Goal: Check status: Check status

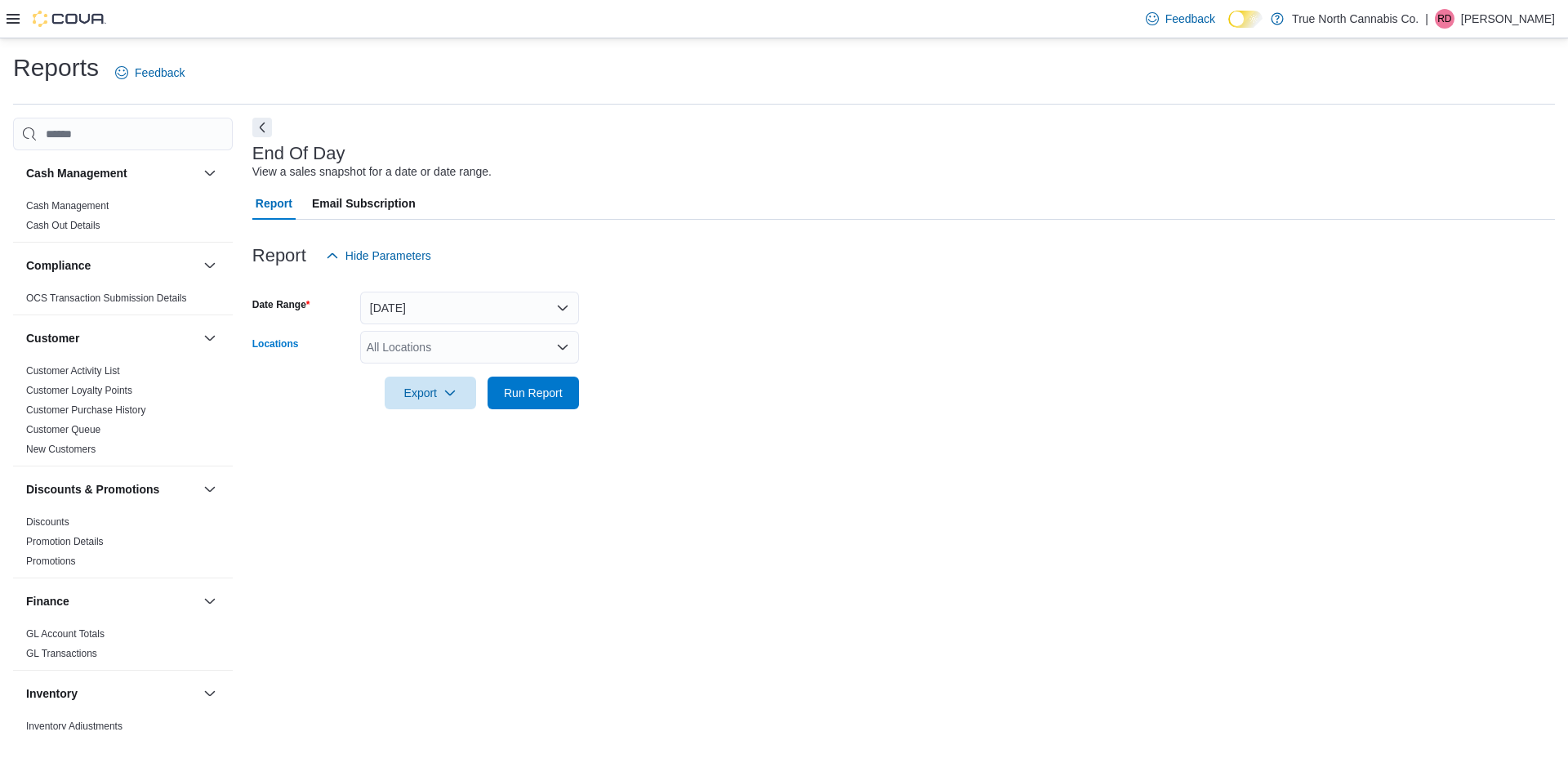
click at [417, 337] on div "All Locations" at bounding box center [469, 347] width 219 height 33
type input "***"
click at [425, 381] on span "St. Catharines" at bounding box center [432, 374] width 73 height 16
drag, startPoint x: 714, startPoint y: 413, endPoint x: 624, endPoint y: 408, distance: 90.1
click at [696, 412] on div at bounding box center [904, 419] width 1303 height 19
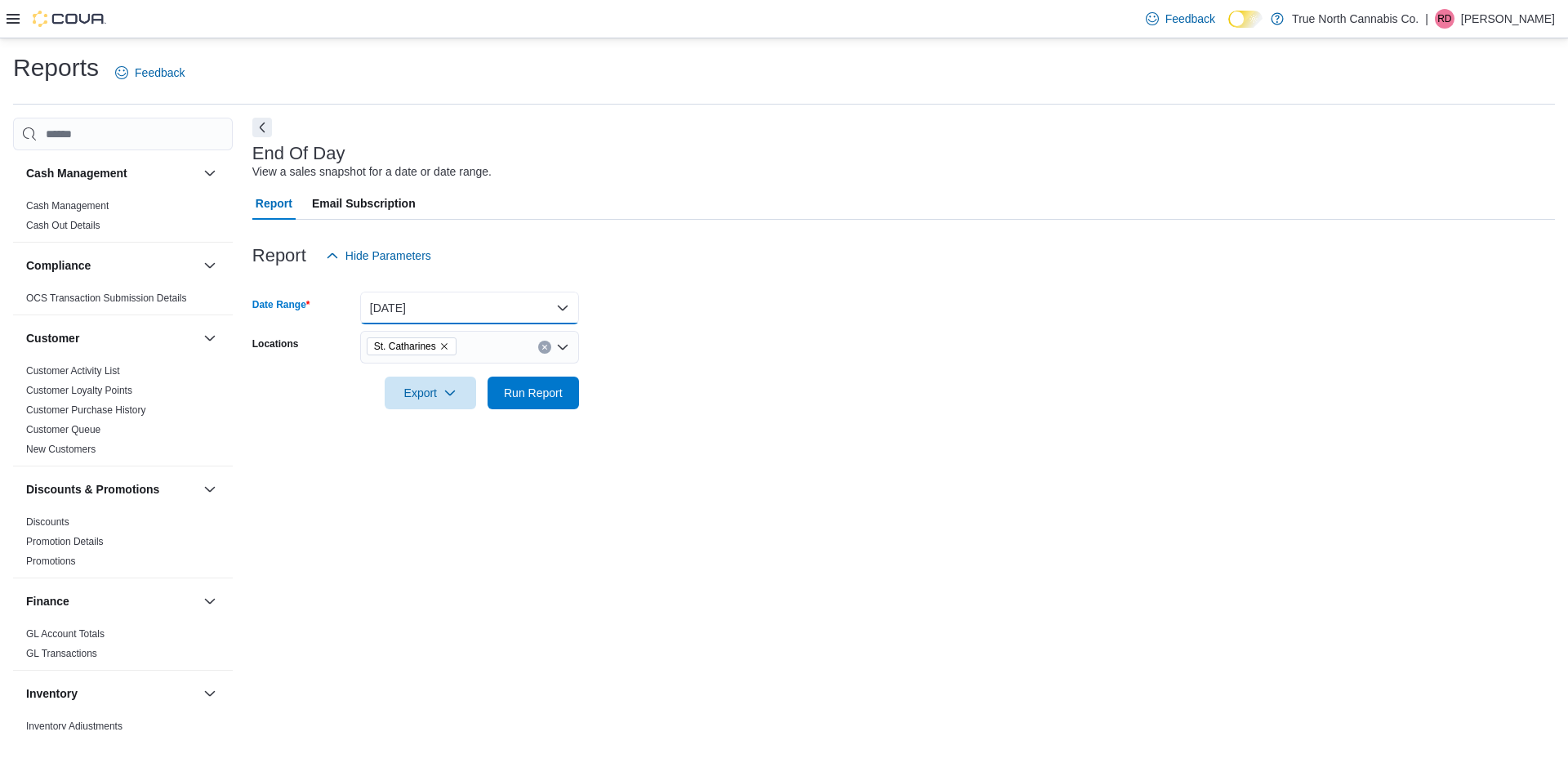
click at [485, 299] on button "[DATE]" at bounding box center [469, 308] width 219 height 33
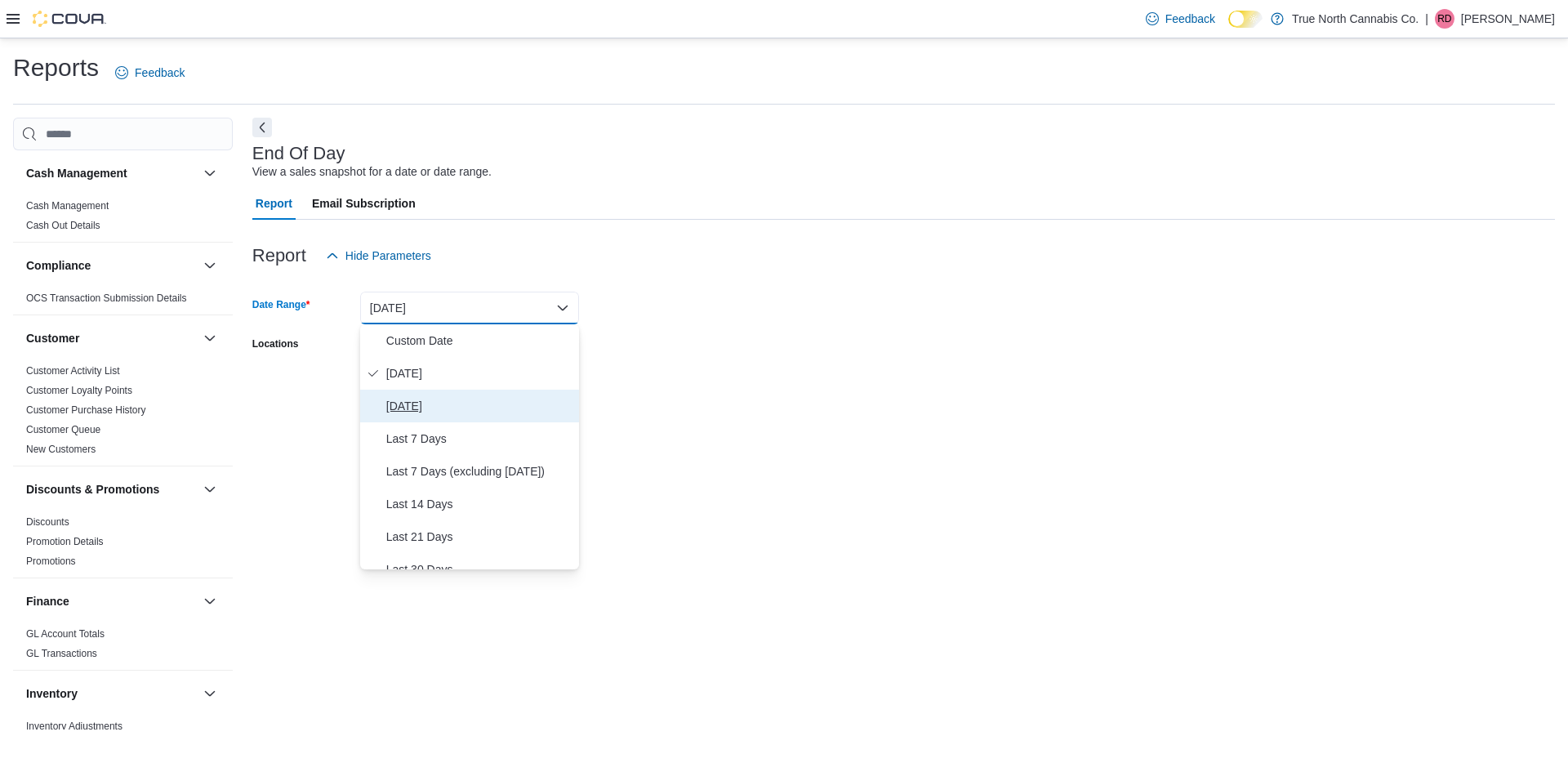
click at [474, 399] on span "[DATE]" at bounding box center [479, 406] width 186 height 19
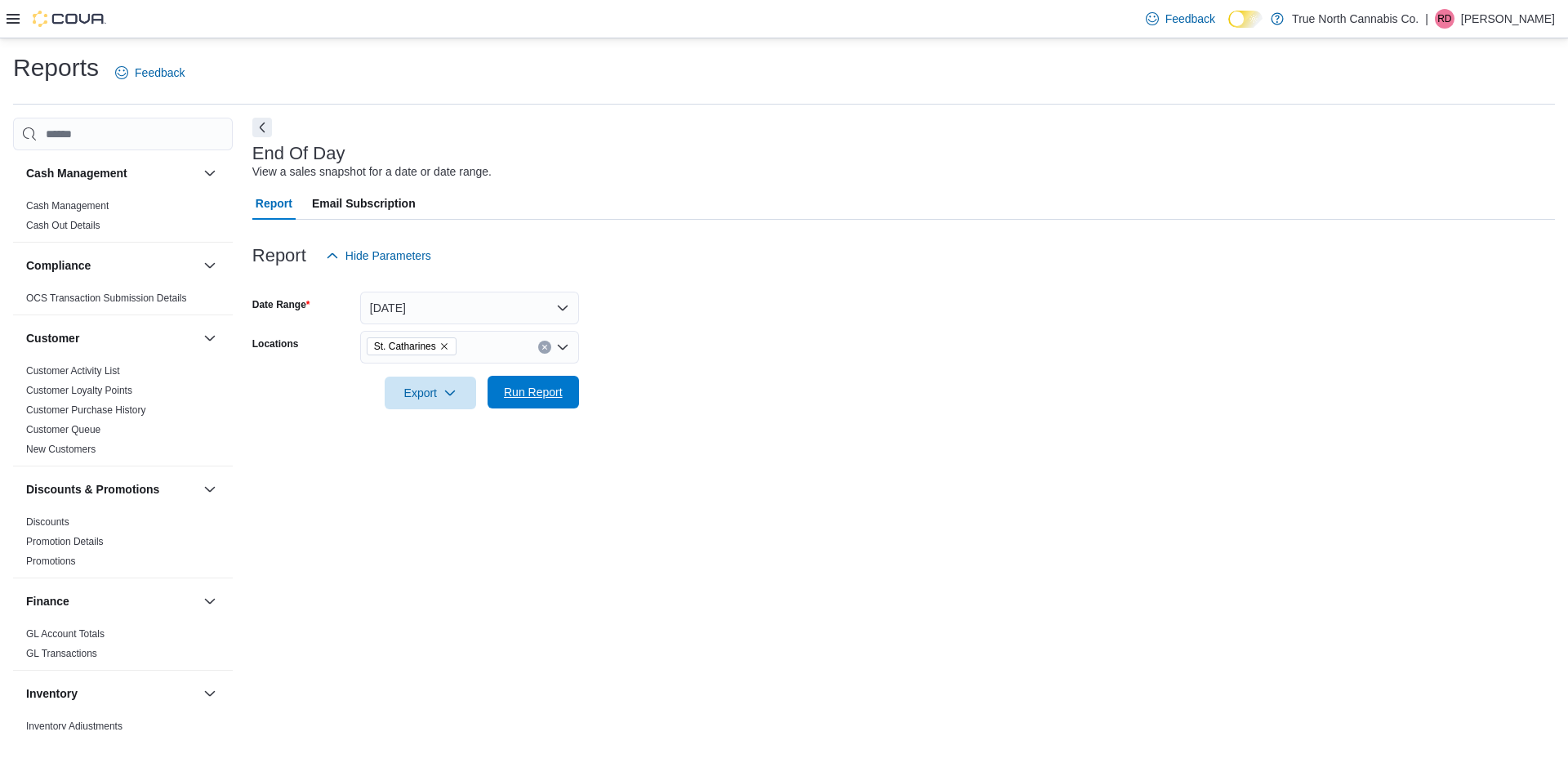
click at [536, 402] on span "Run Report" at bounding box center [533, 392] width 72 height 33
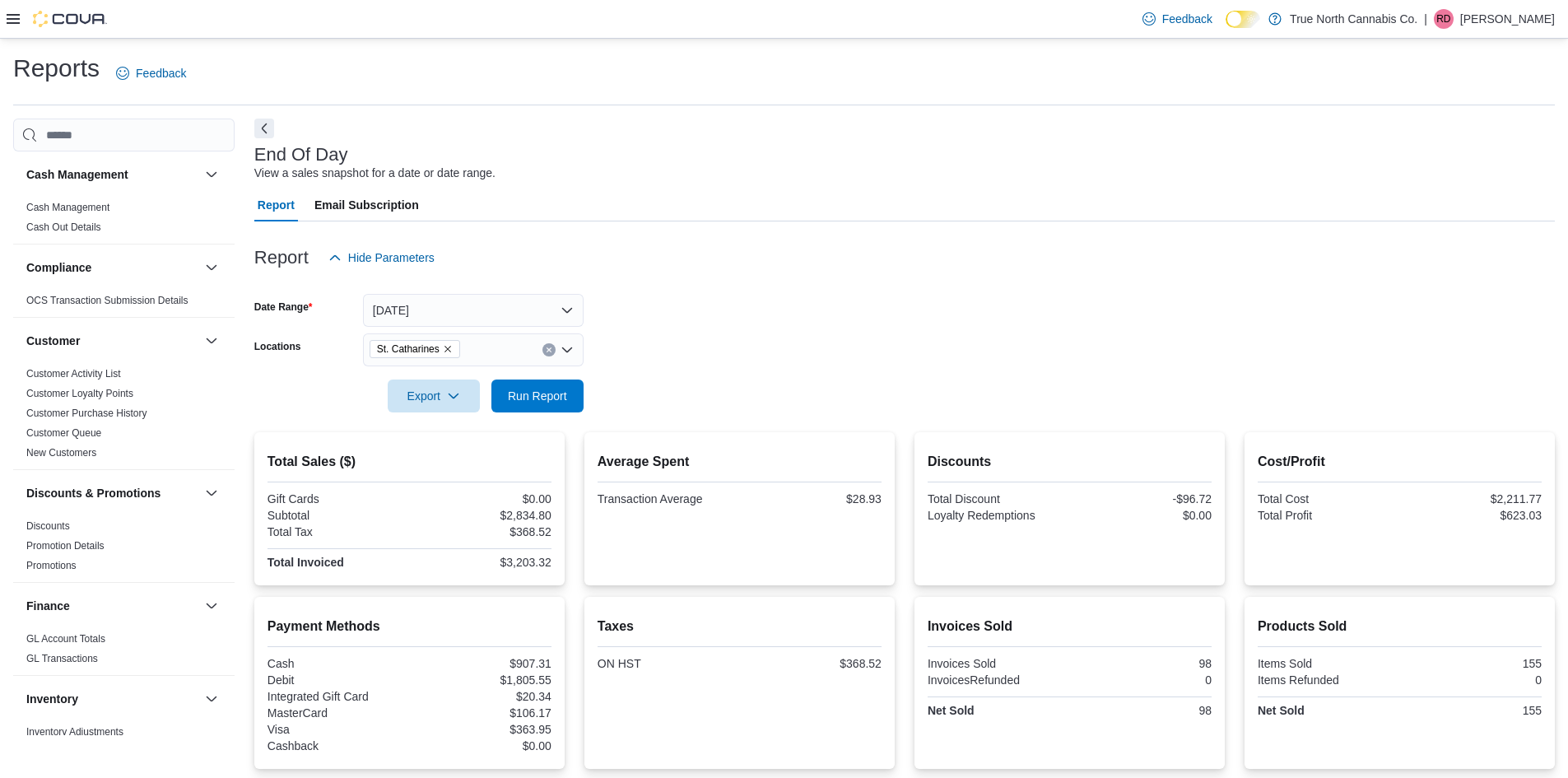
scroll to position [162, 0]
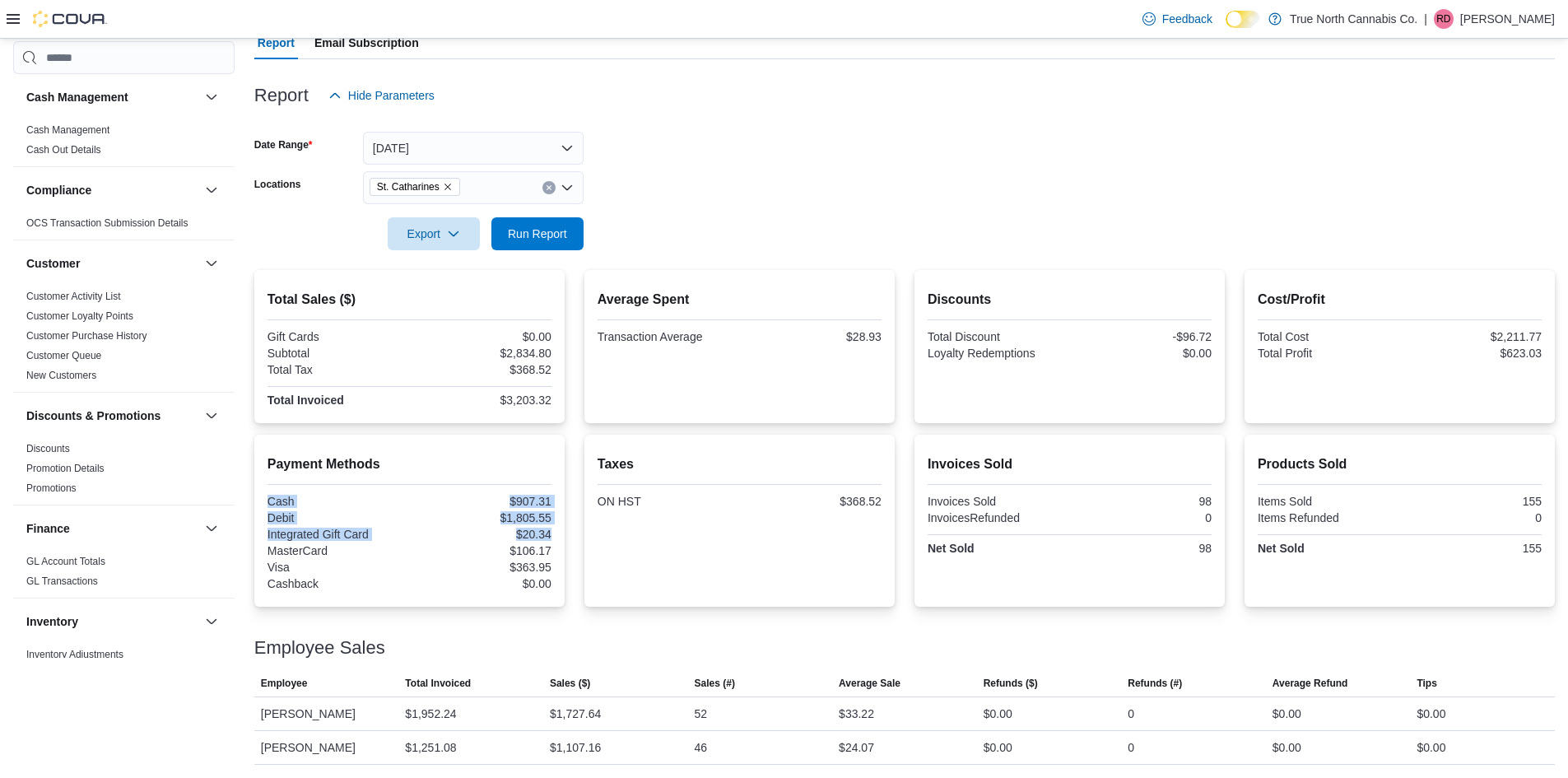
drag, startPoint x: 535, startPoint y: 540, endPoint x: 502, endPoint y: 414, distance: 130.2
click at [502, 414] on div "Total Sales ($) Gift Cards $0.00 Subtotal $2,834.80 Total Tax $368.52 Total Inv…" at bounding box center [904, 517] width 1300 height 495
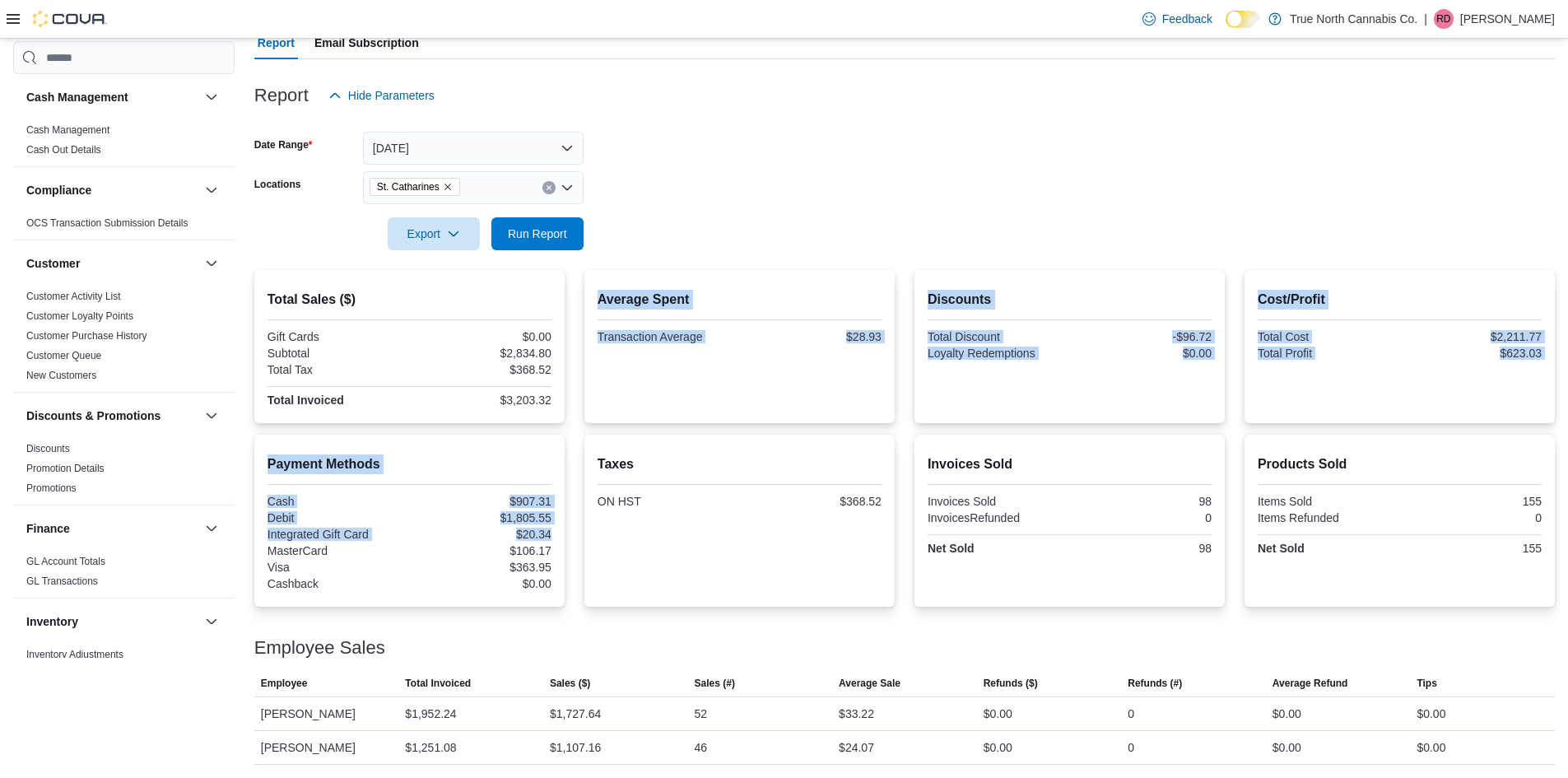
click at [502, 414] on div "Total Sales ($) Gift Cards $0.00 Subtotal $2,834.80 Total Tax $368.52 Total Inv…" at bounding box center [409, 346] width 311 height 153
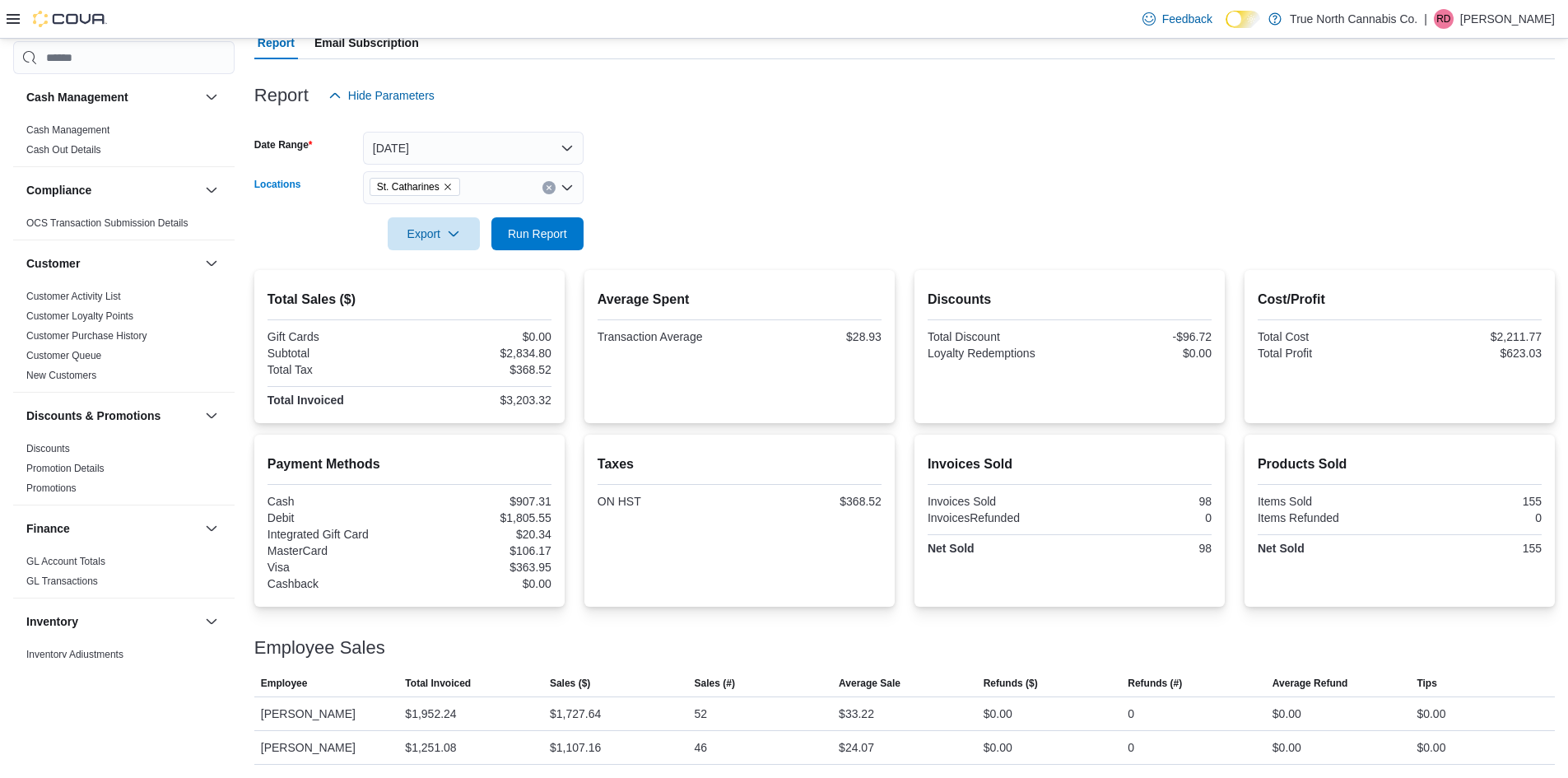
click at [552, 184] on button "Clear input" at bounding box center [548, 187] width 13 height 13
type input "**"
click at [546, 218] on span "[GEOGRAPHIC_DATA] - [STREET_ADDRESS]" at bounding box center [521, 215] width 244 height 17
click at [593, 211] on div at bounding box center [904, 210] width 1300 height 13
click at [549, 237] on span "Run Report" at bounding box center [537, 233] width 60 height 17
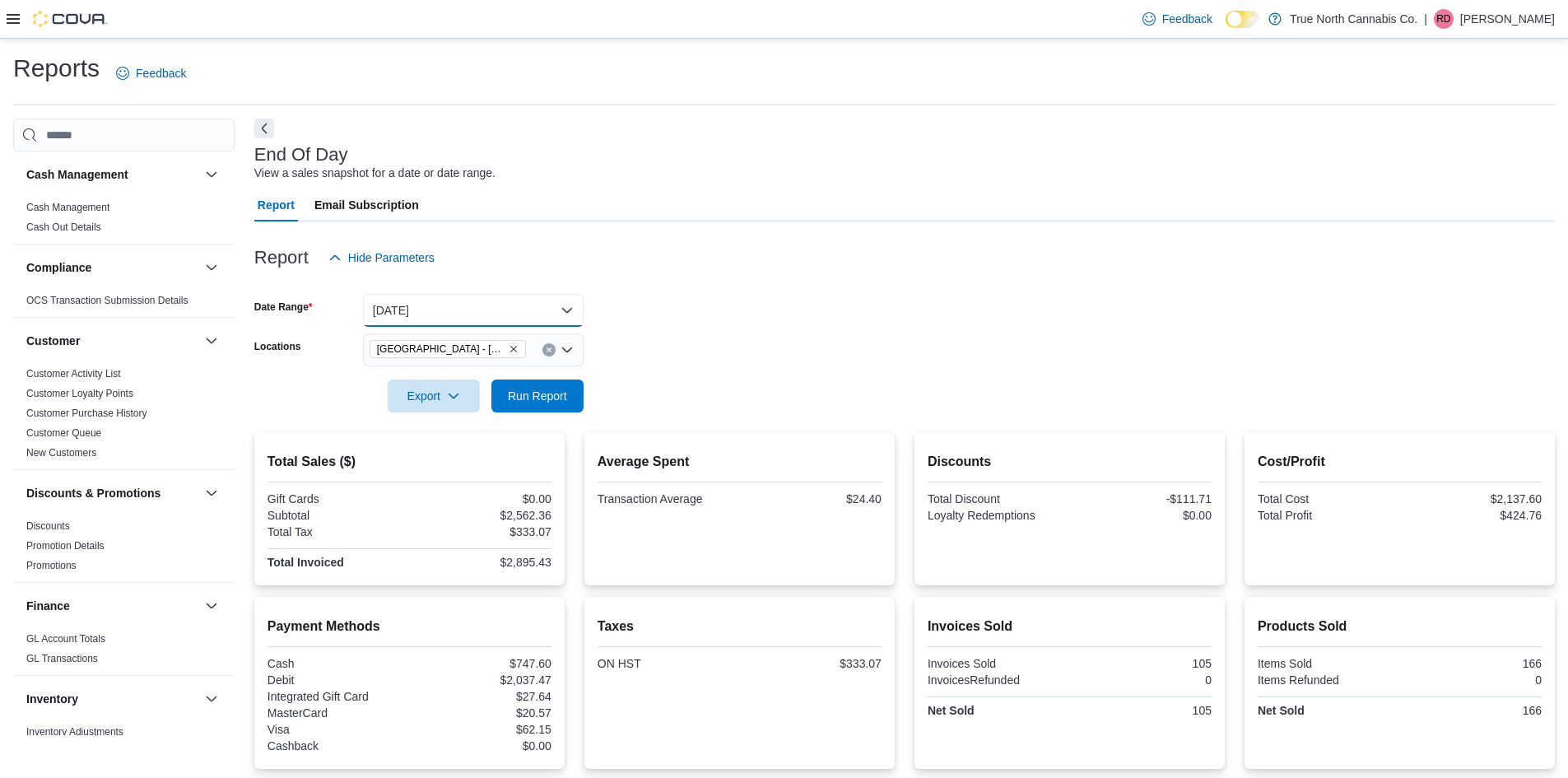
click at [558, 316] on button "[DATE]" at bounding box center [473, 311] width 221 height 33
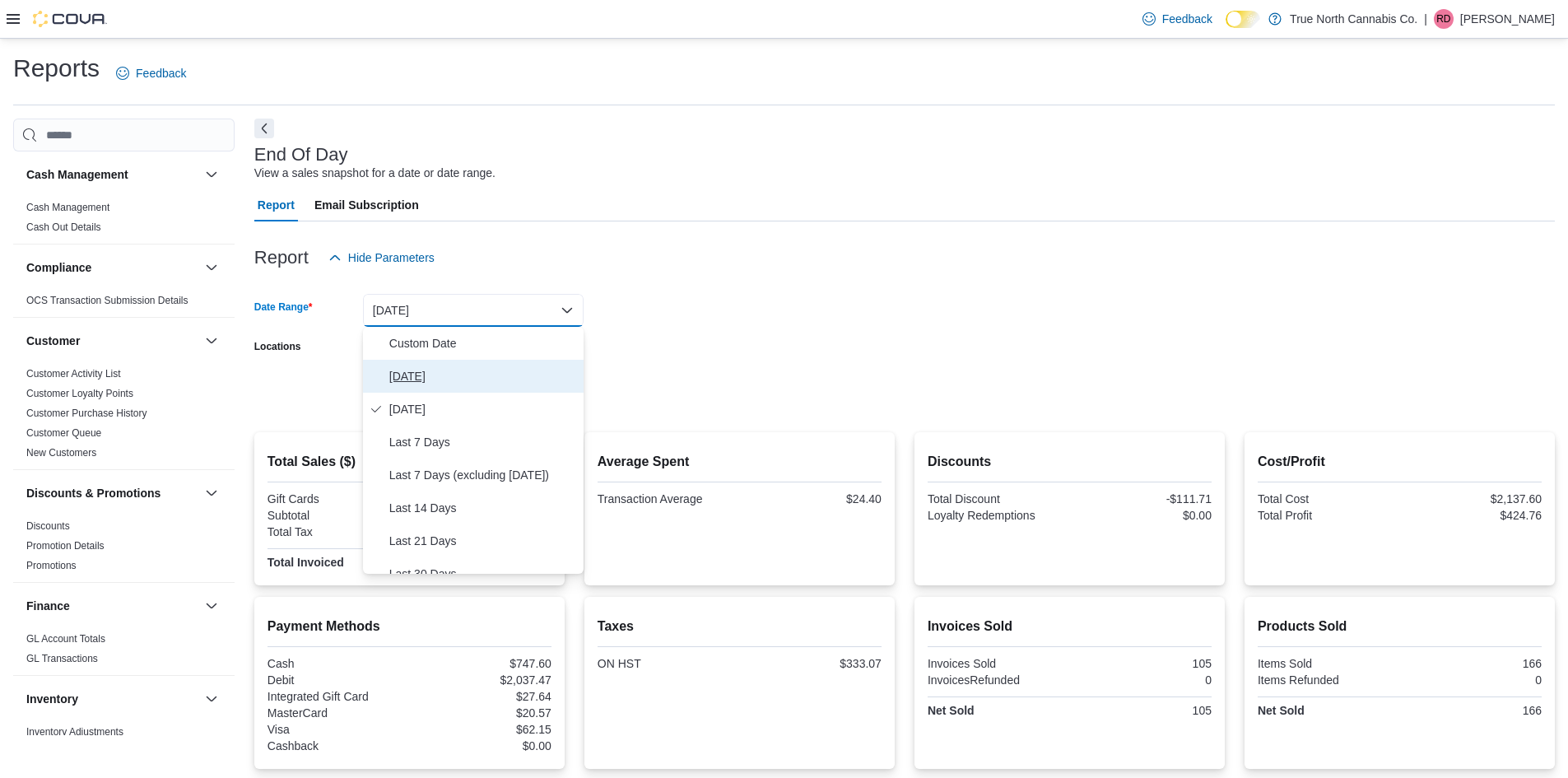
click at [517, 375] on span "[DATE]" at bounding box center [483, 376] width 188 height 20
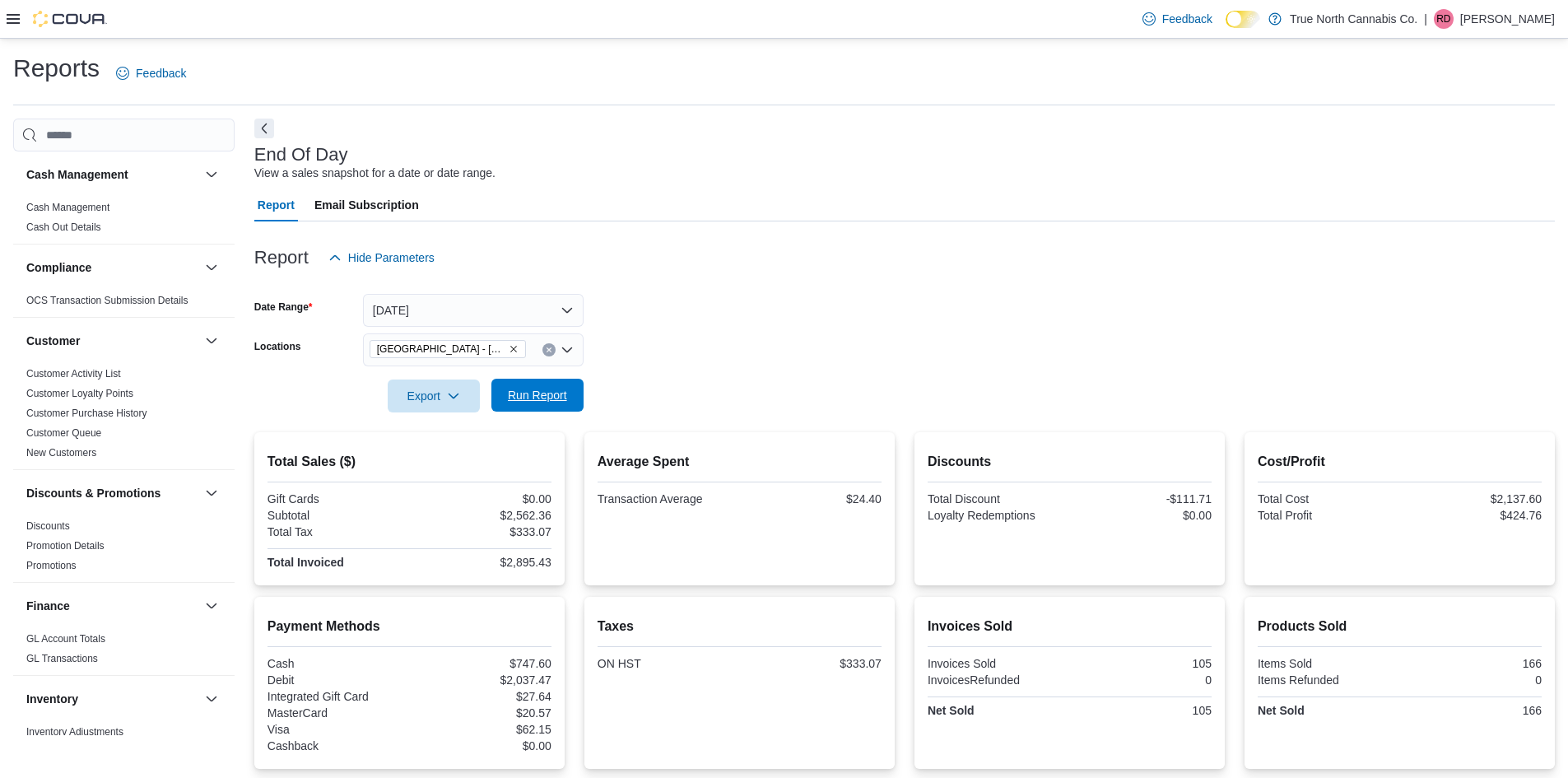
click at [535, 382] on span "Run Report" at bounding box center [537, 395] width 72 height 33
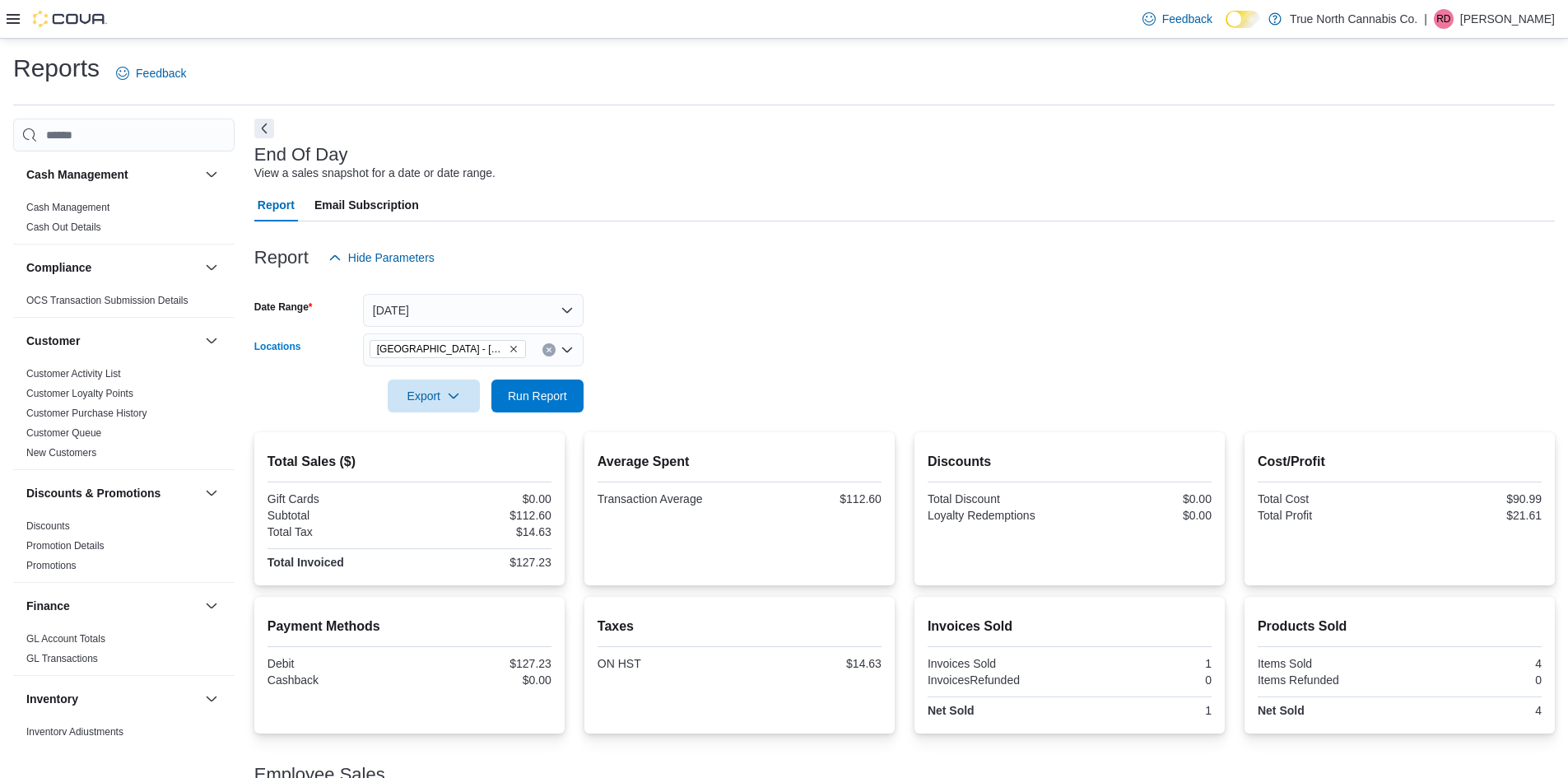
click at [548, 348] on icon "Clear input" at bounding box center [549, 350] width 7 height 7
type input "***"
click at [561, 378] on div "St. Catharines" at bounding box center [474, 377] width 201 height 17
drag, startPoint x: 653, startPoint y: 388, endPoint x: 603, endPoint y: 391, distance: 50.1
click at [649, 391] on form "Date Range [DATE] Locations [GEOGRAPHIC_DATA] Export Run Report" at bounding box center [904, 344] width 1300 height 139
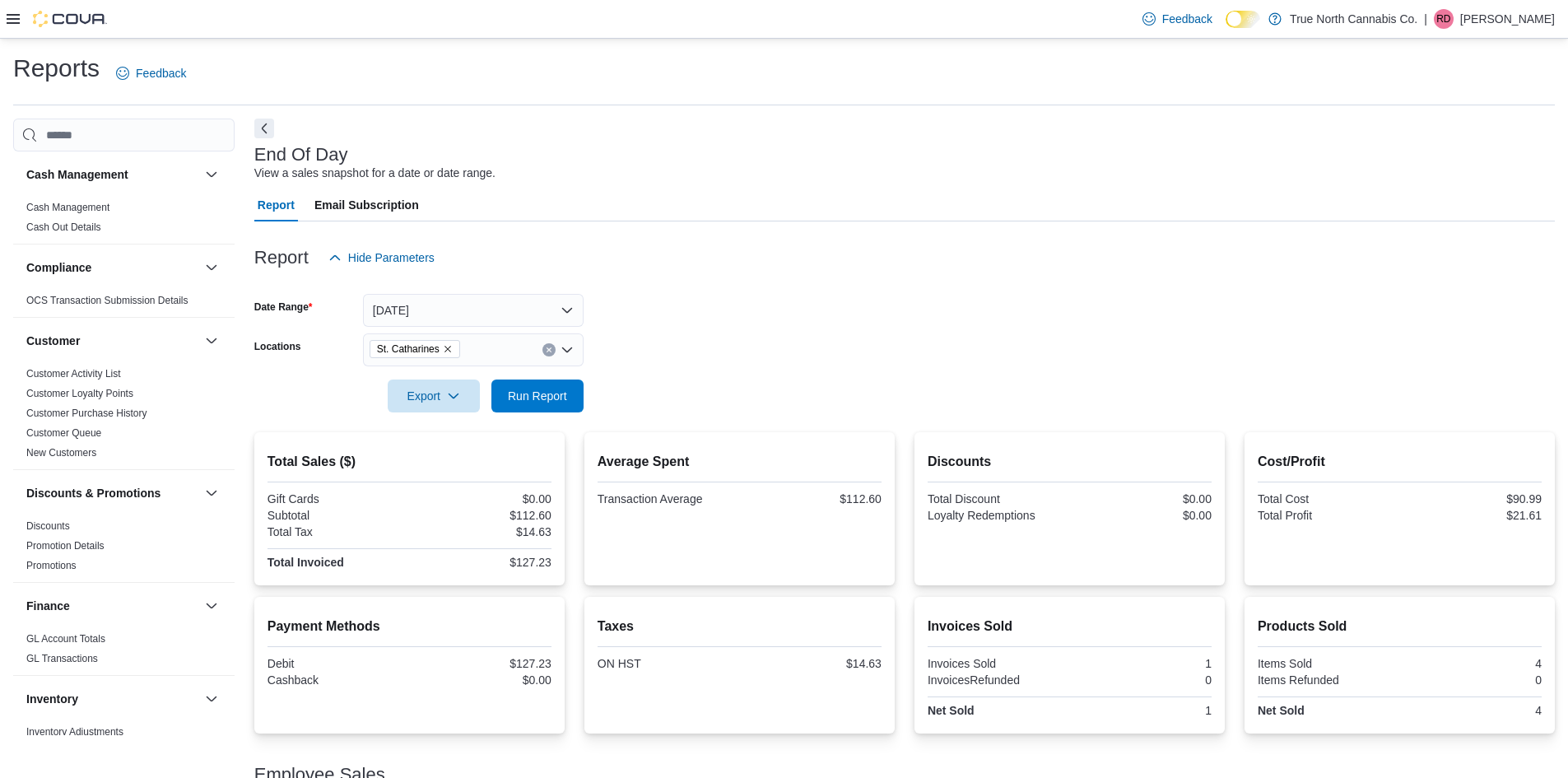
click at [592, 388] on form "Date Range [DATE] Locations [GEOGRAPHIC_DATA] Export Run Report" at bounding box center [904, 344] width 1300 height 139
click at [563, 398] on span "Run Report" at bounding box center [537, 395] width 60 height 17
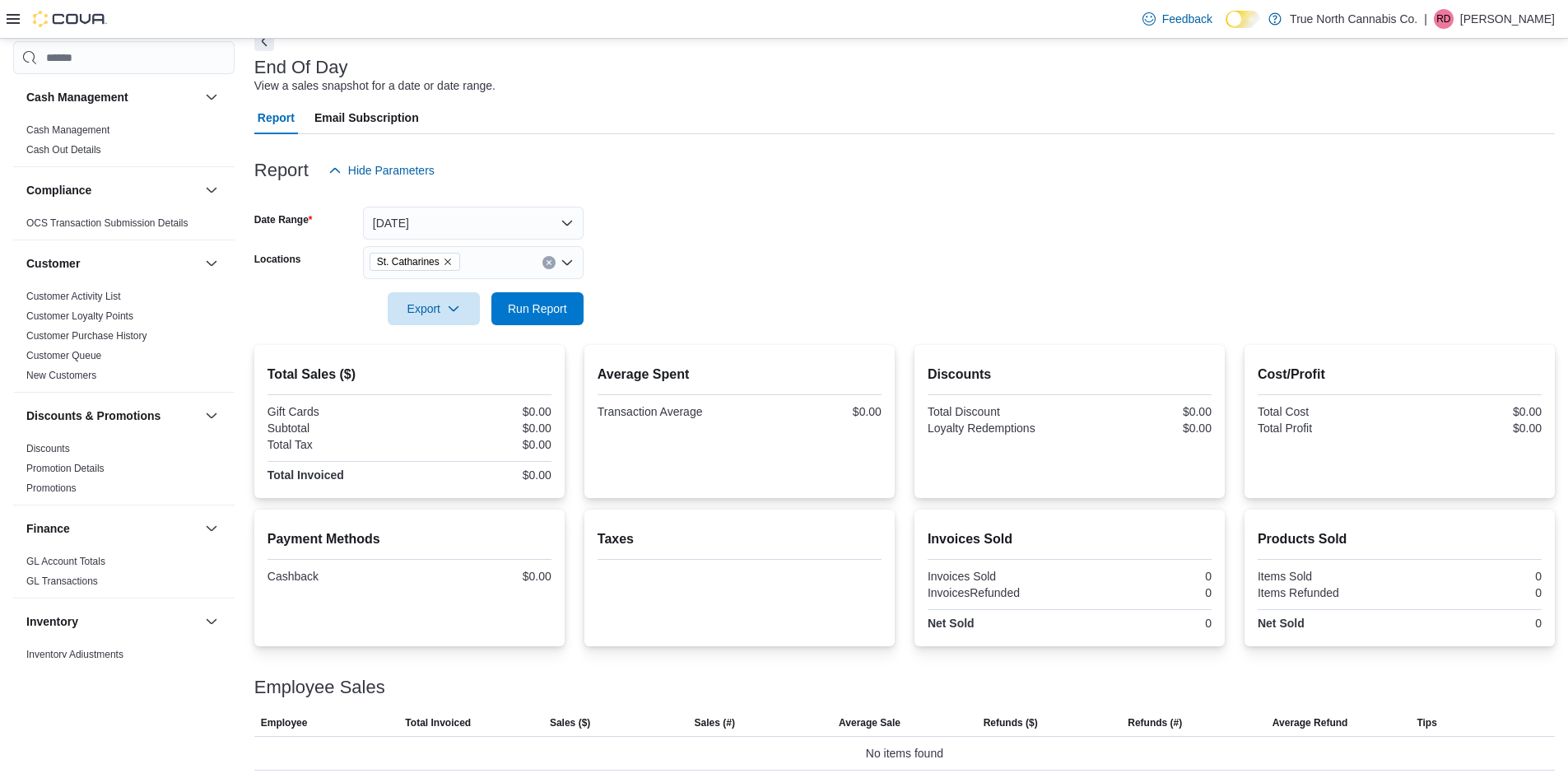
scroll to position [93, 0]
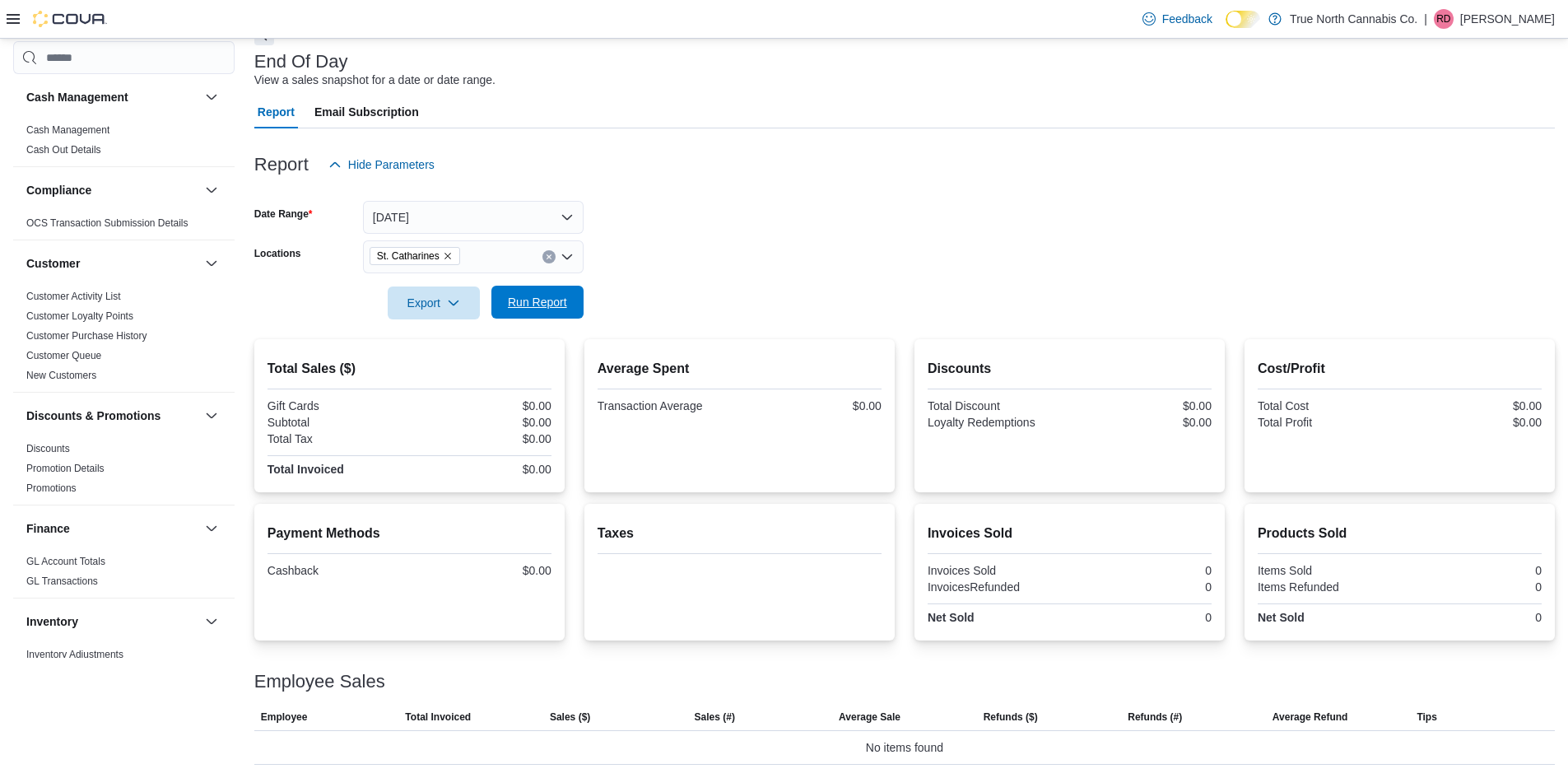
click at [540, 320] on div "Export Run Report" at bounding box center [418, 303] width 329 height 33
click at [326, 367] on h2 "Total Sales ($)" at bounding box center [409, 368] width 284 height 20
click at [284, 374] on h2 "Total Sales ($)" at bounding box center [409, 368] width 284 height 20
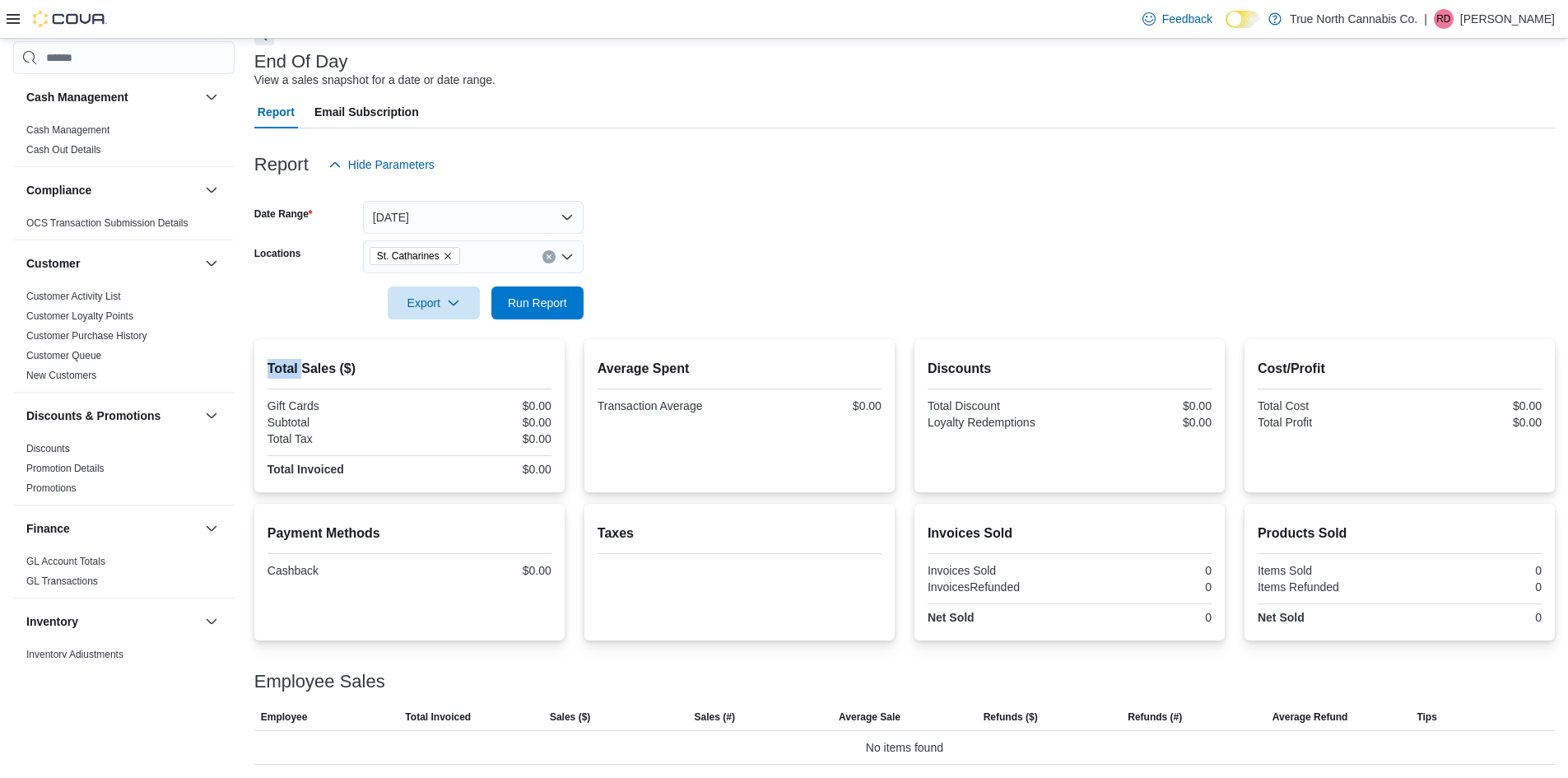
click at [284, 374] on h2 "Total Sales ($)" at bounding box center [409, 368] width 284 height 20
click at [335, 377] on h2 "Total Sales ($)" at bounding box center [409, 368] width 284 height 20
click at [330, 370] on h2 "Total Sales ($)" at bounding box center [409, 368] width 284 height 20
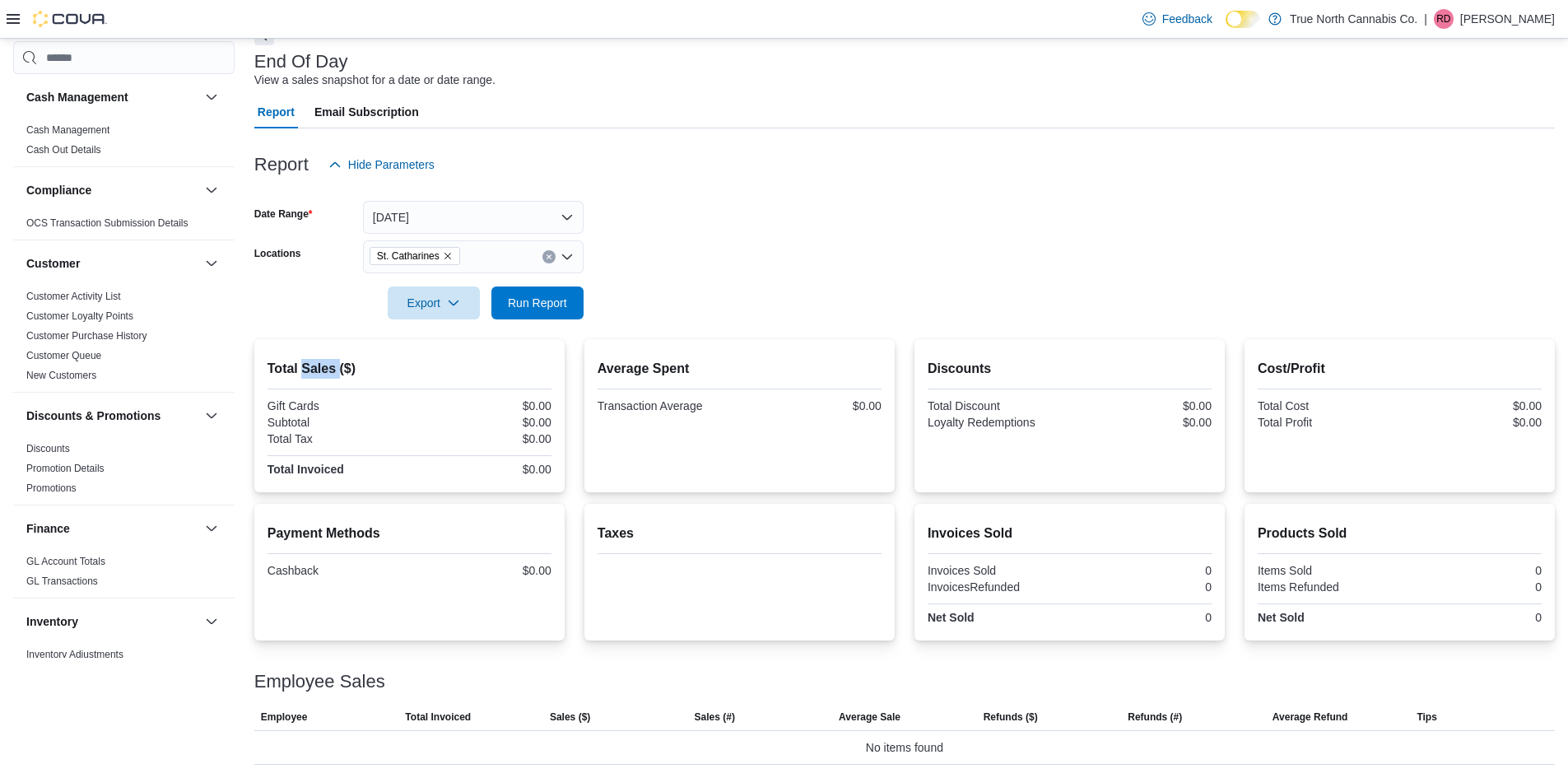
click at [337, 370] on h2 "Total Sales ($)" at bounding box center [409, 368] width 284 height 20
drag, startPoint x: 342, startPoint y: 370, endPoint x: 377, endPoint y: 380, distance: 36.4
click at [377, 380] on div "Total Sales ($) Gift Cards $0.00 Subtotal $0.00 Total Tax $0.00 Total Invoiced …" at bounding box center [409, 418] width 284 height 120
drag, startPoint x: 368, startPoint y: 377, endPoint x: 340, endPoint y: 378, distance: 28.0
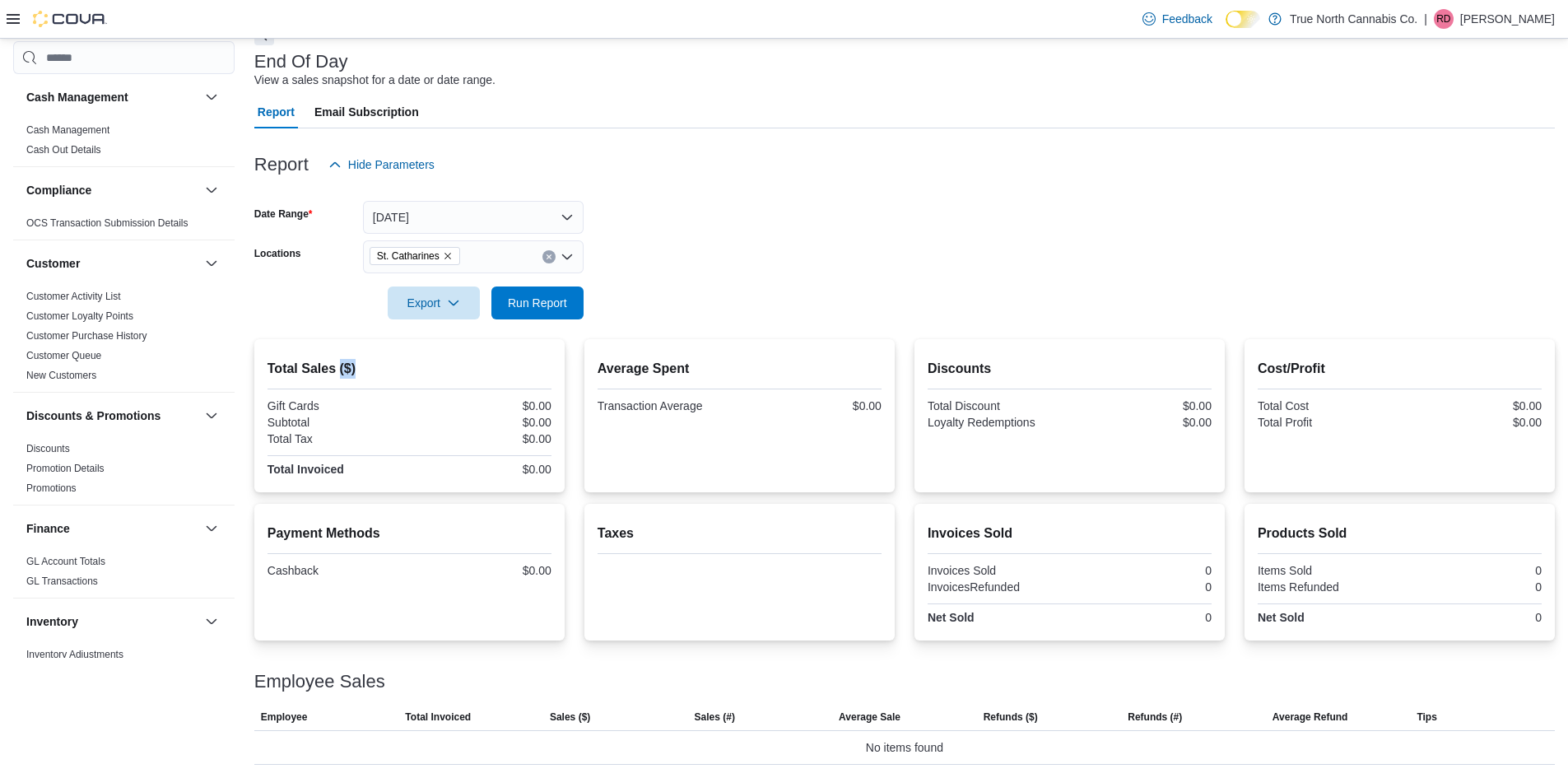
click at [340, 378] on h2 "Total Sales ($)" at bounding box center [409, 368] width 284 height 20
drag, startPoint x: 336, startPoint y: 373, endPoint x: 369, endPoint y: 379, distance: 33.5
click at [369, 379] on div "Total Sales ($) Gift Cards $0.00 Subtotal $0.00 Total Tax $0.00 Total Invoiced …" at bounding box center [409, 418] width 284 height 120
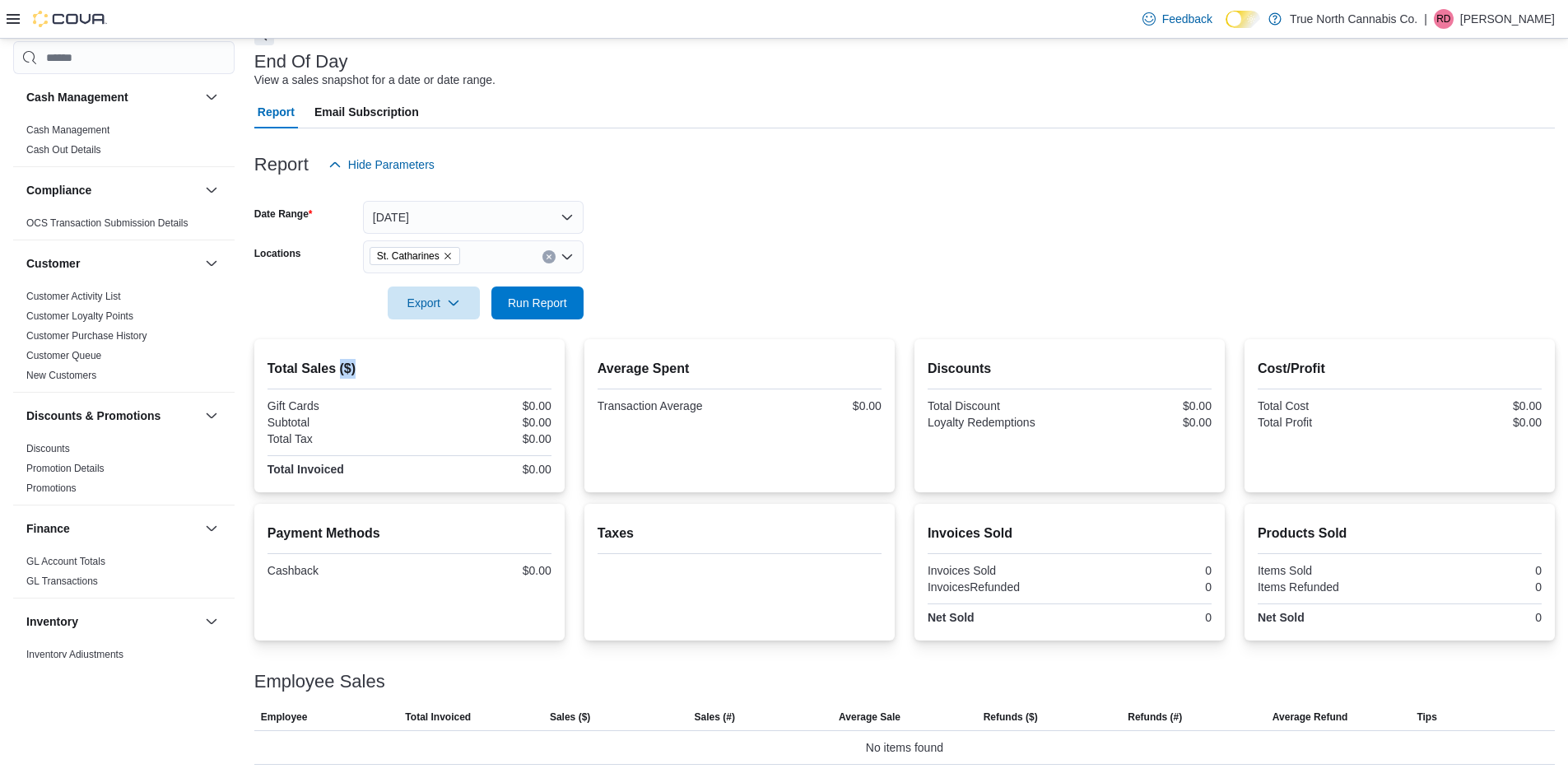
drag, startPoint x: 367, startPoint y: 378, endPoint x: 339, endPoint y: 376, distance: 28.1
click at [339, 376] on h2 "Total Sales ($)" at bounding box center [409, 368] width 284 height 20
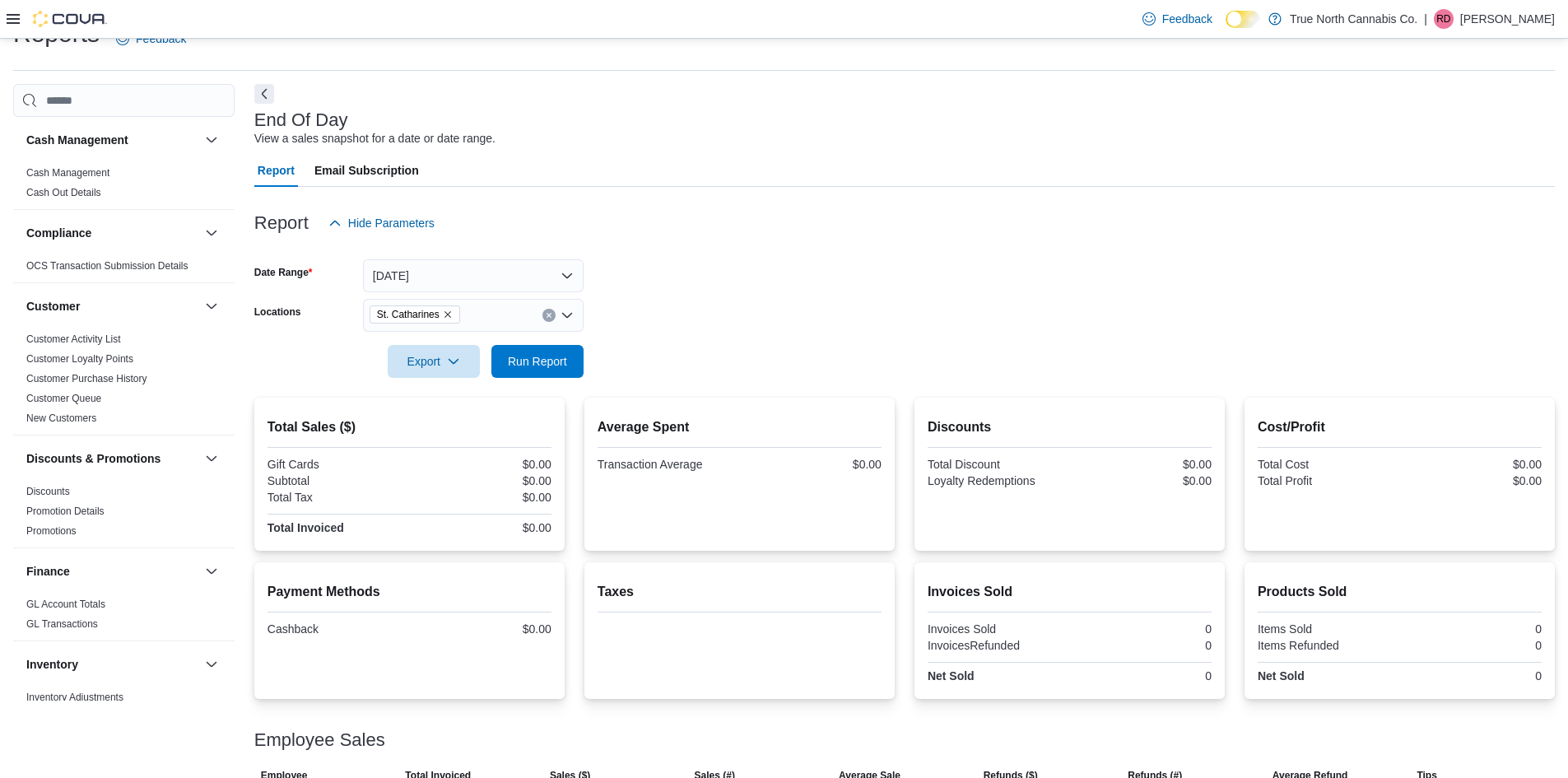
scroll to position [0, 0]
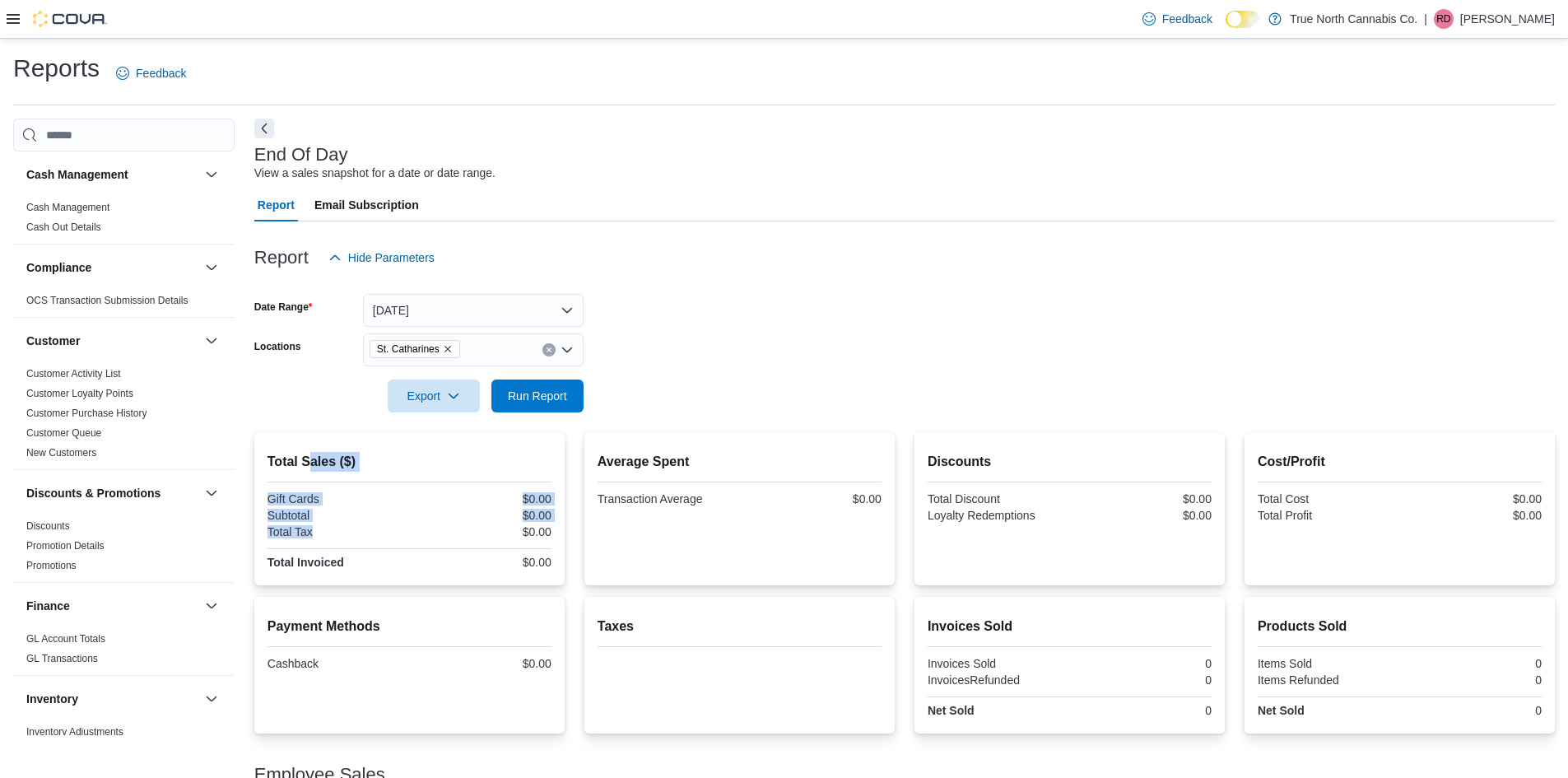
drag, startPoint x: 332, startPoint y: 527, endPoint x: 307, endPoint y: 453, distance: 78.1
click at [307, 453] on div "Total Sales ($) Gift Cards $0.00 Subtotal $0.00 Total Tax $0.00 Total Invoiced …" at bounding box center [409, 511] width 284 height 120
click at [307, 453] on h2 "Total Sales ($)" at bounding box center [409, 461] width 284 height 20
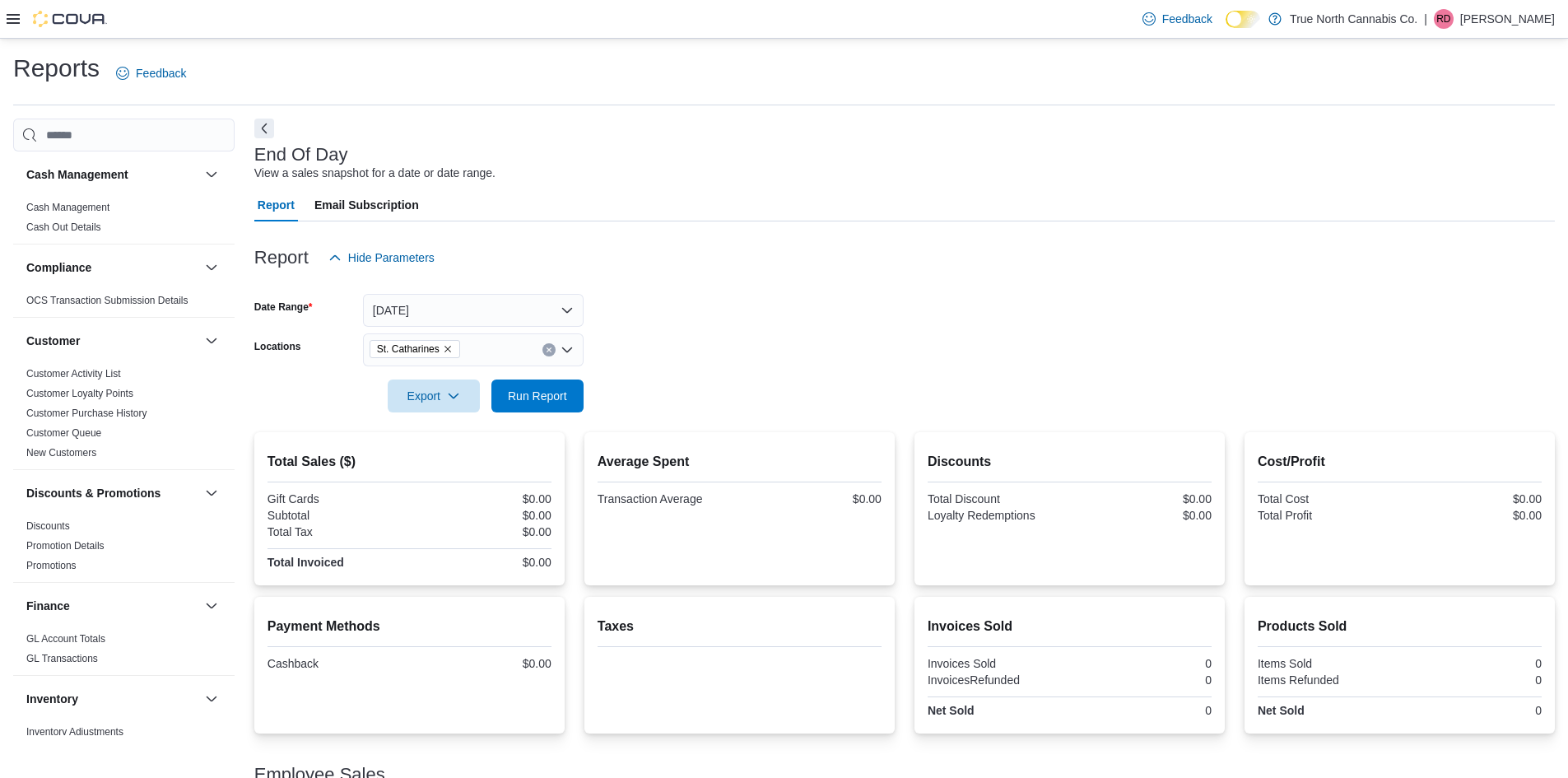
click at [284, 462] on h2 "Total Sales ($)" at bounding box center [409, 461] width 284 height 20
click at [334, 462] on h2 "Total Sales ($)" at bounding box center [409, 461] width 284 height 20
click at [321, 464] on h2 "Total Sales ($)" at bounding box center [409, 461] width 284 height 20
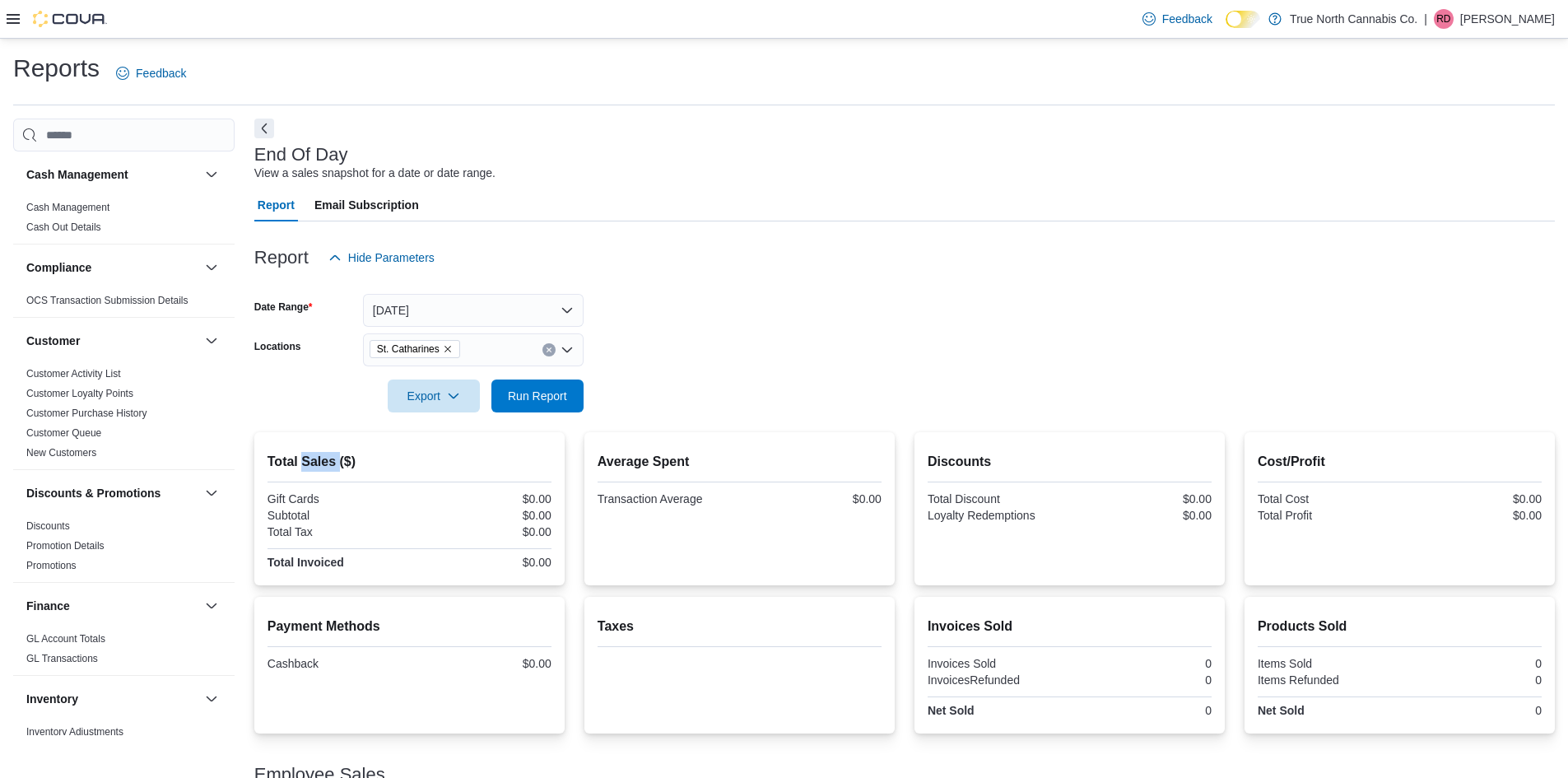
click at [321, 464] on h2 "Total Sales ($)" at bounding box center [409, 461] width 284 height 20
click at [321, 523] on div at bounding box center [409, 523] width 284 height 3
click at [307, 499] on div "Gift Cards" at bounding box center [337, 498] width 139 height 13
click at [320, 535] on div "Total Tax" at bounding box center [337, 531] width 139 height 13
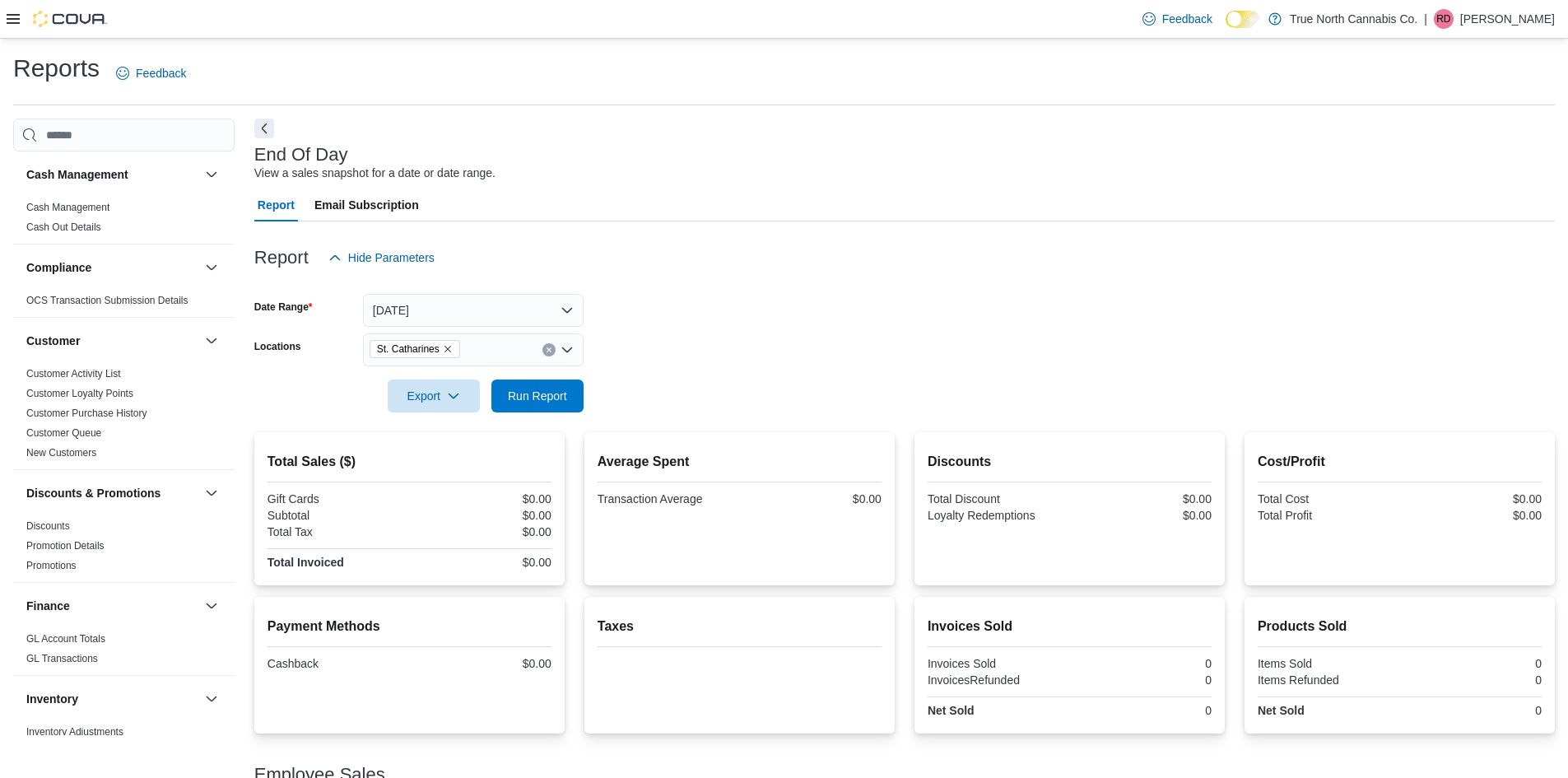
click at [334, 534] on div "Total Tax" at bounding box center [337, 531] width 139 height 13
click at [314, 456] on h2 "Total Sales ($)" at bounding box center [409, 461] width 284 height 20
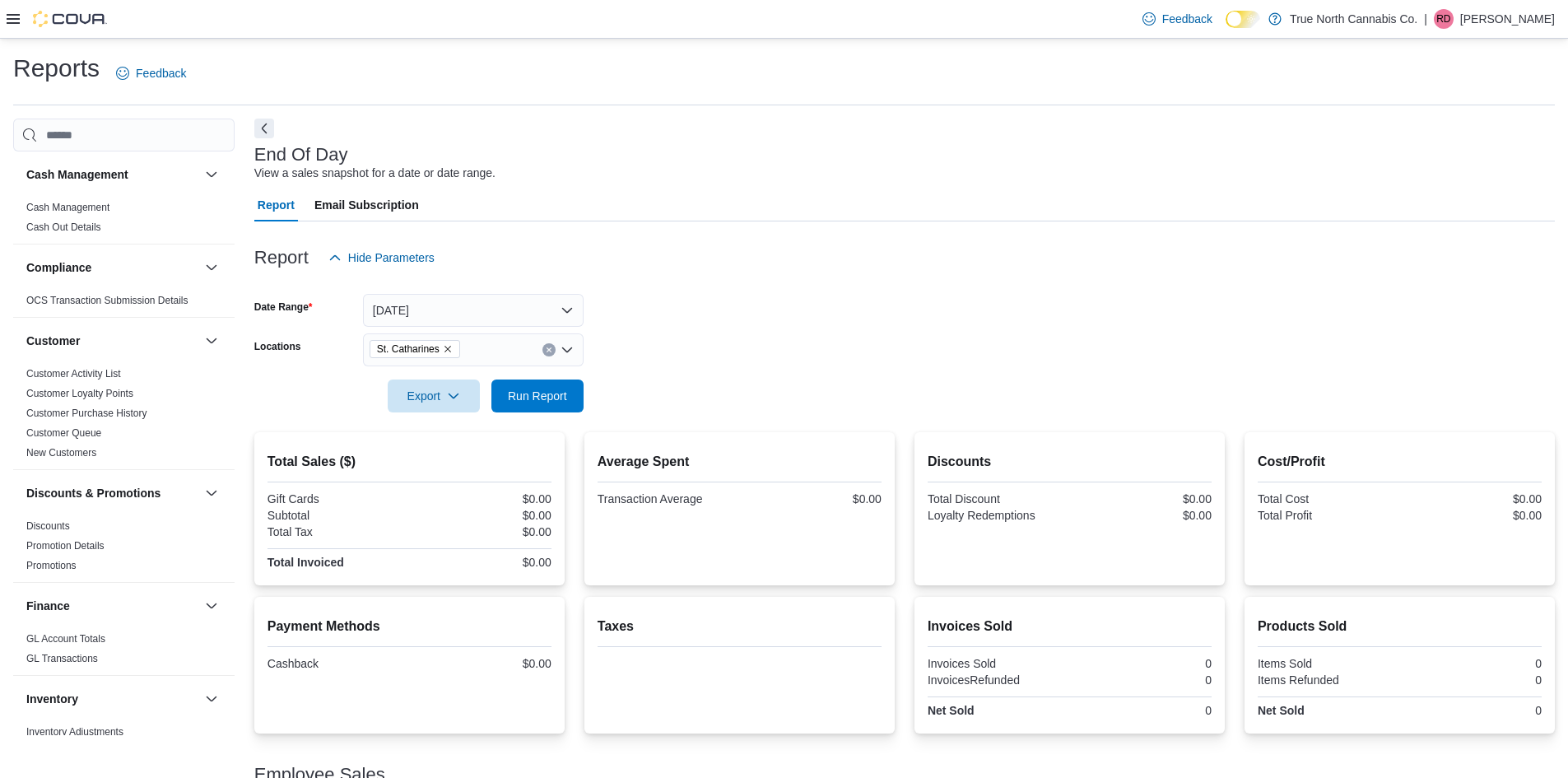
click at [314, 456] on h2 "Total Sales ($)" at bounding box center [409, 461] width 284 height 20
click at [285, 456] on h2 "Total Sales ($)" at bounding box center [409, 461] width 284 height 20
